Goal: Find specific page/section: Find specific page/section

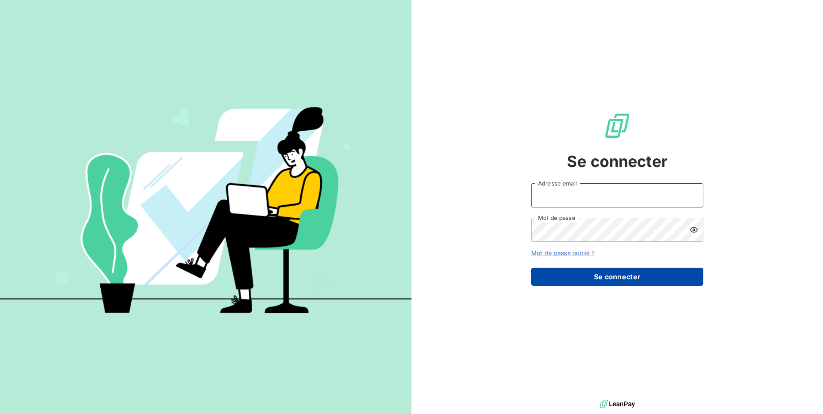
type input "[EMAIL_ADDRESS][DOMAIN_NAME]"
click at [608, 278] on button "Se connecter" at bounding box center [617, 277] width 172 height 18
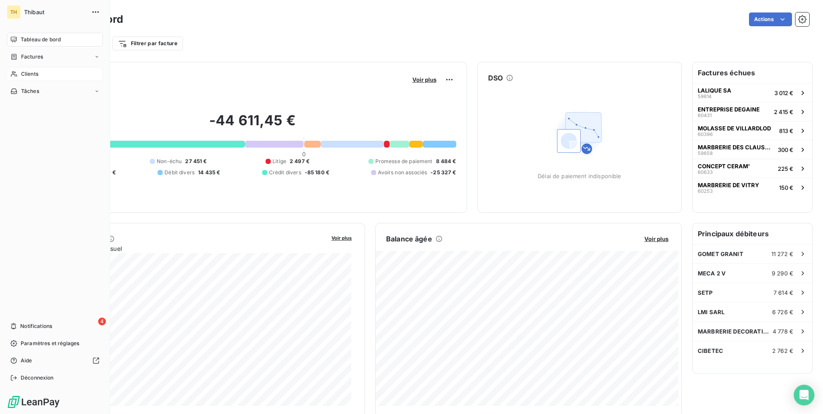
click at [29, 73] on span "Clients" at bounding box center [29, 74] width 17 height 8
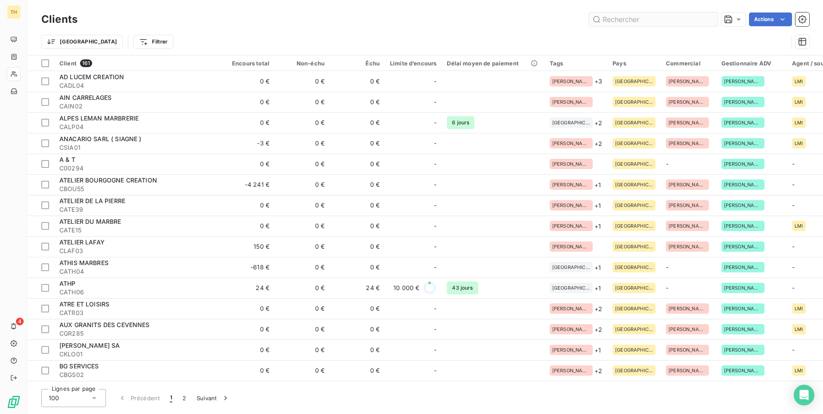
click at [645, 21] on input "text" at bounding box center [653, 19] width 129 height 14
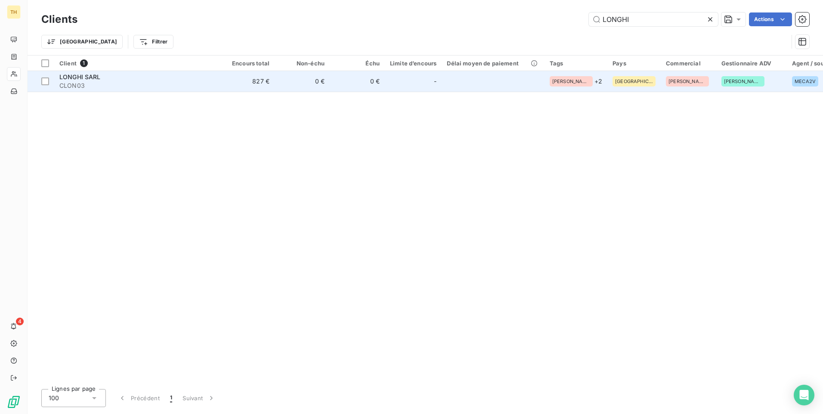
type input "LONGHI"
click at [74, 82] on span "CLON03" at bounding box center [136, 85] width 155 height 9
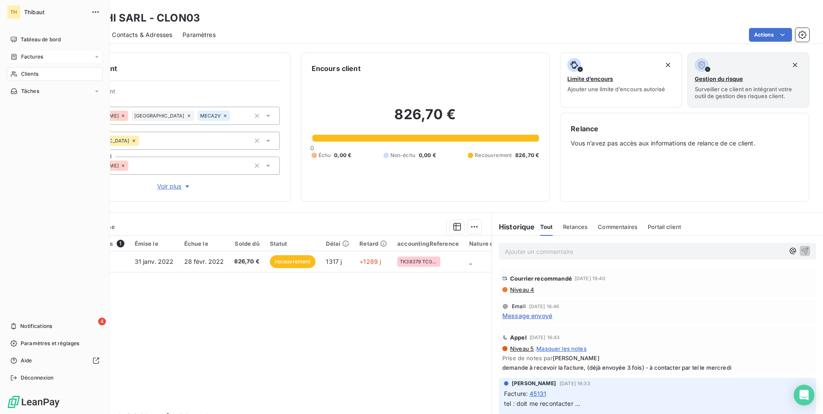
click at [12, 57] on icon at bounding box center [14, 57] width 5 height 6
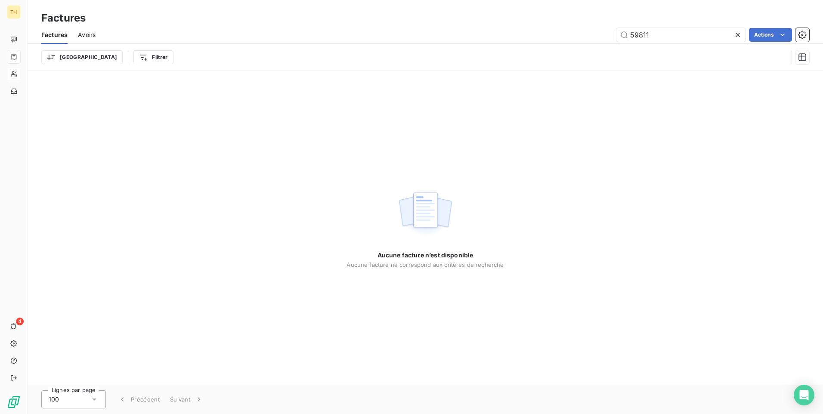
drag, startPoint x: 668, startPoint y: 37, endPoint x: 583, endPoint y: 35, distance: 84.8
click at [583, 35] on div "59811 Actions" at bounding box center [457, 35] width 703 height 14
type input "43827"
click at [664, 37] on input "43827" at bounding box center [680, 35] width 129 height 14
